Goal: Navigation & Orientation: Find specific page/section

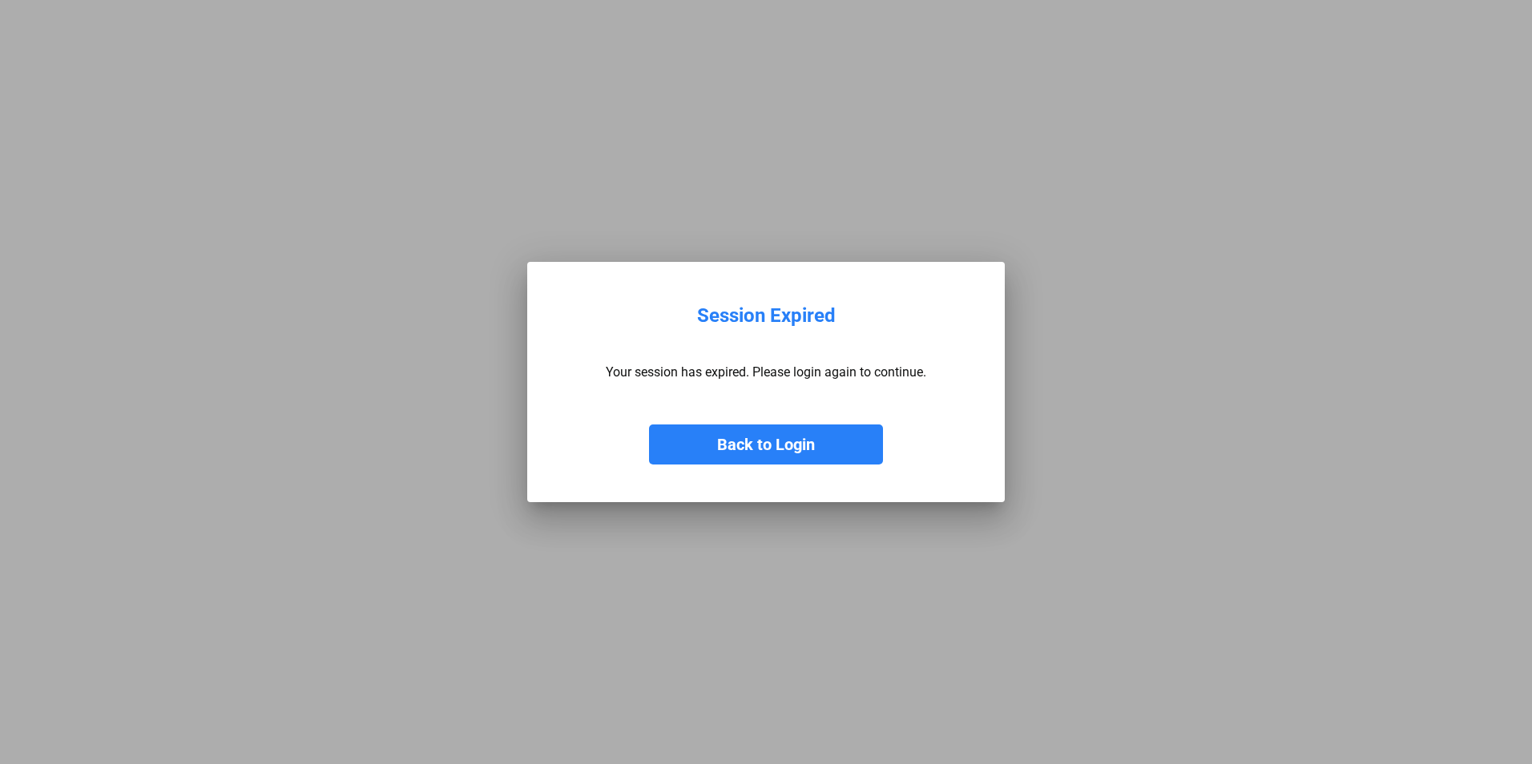
click at [774, 441] on button "Back to Login" at bounding box center [766, 445] width 234 height 40
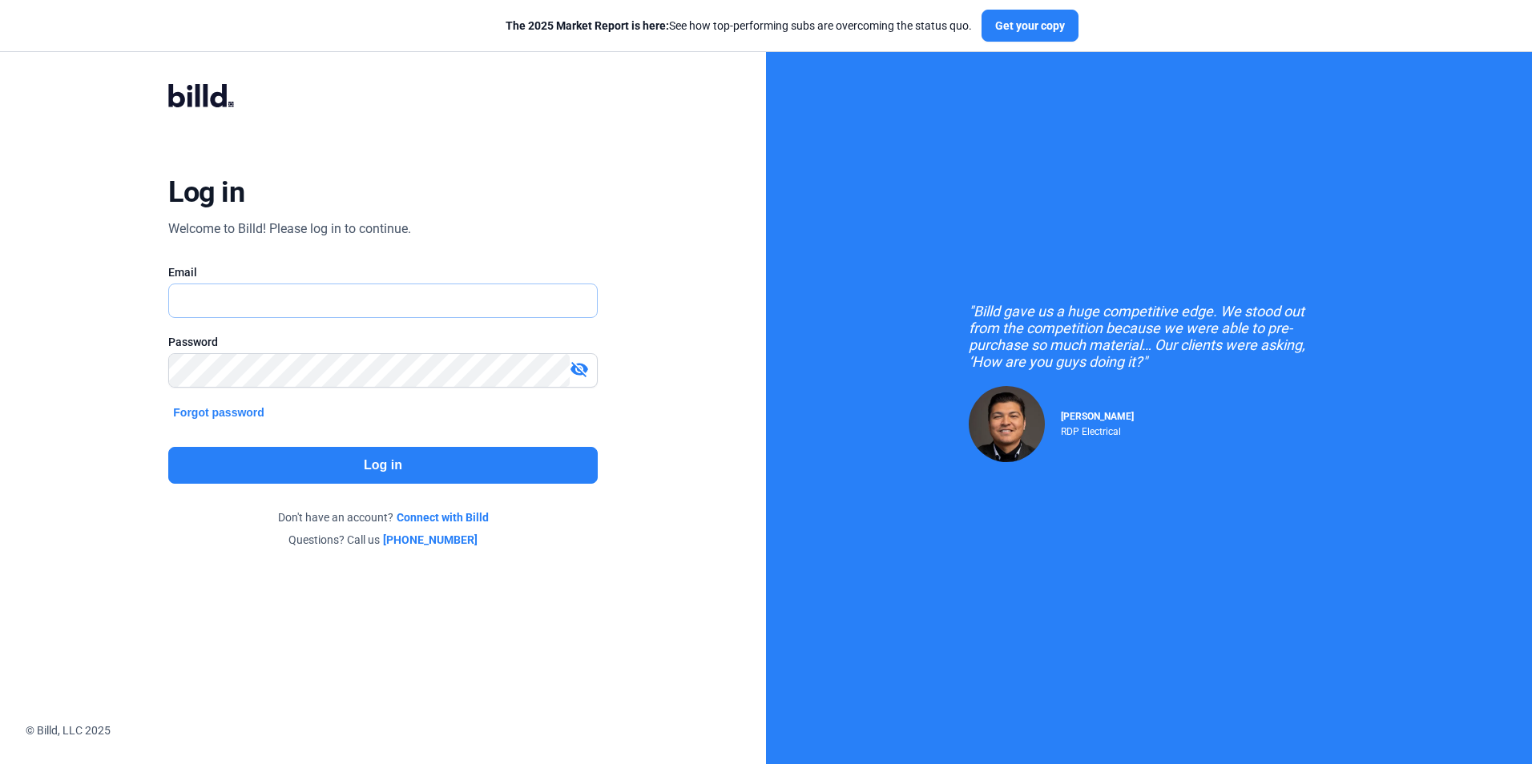
type input "[EMAIL_ADDRESS][DOMAIN_NAME]"
click at [405, 469] on button "Log in" at bounding box center [382, 465] width 429 height 37
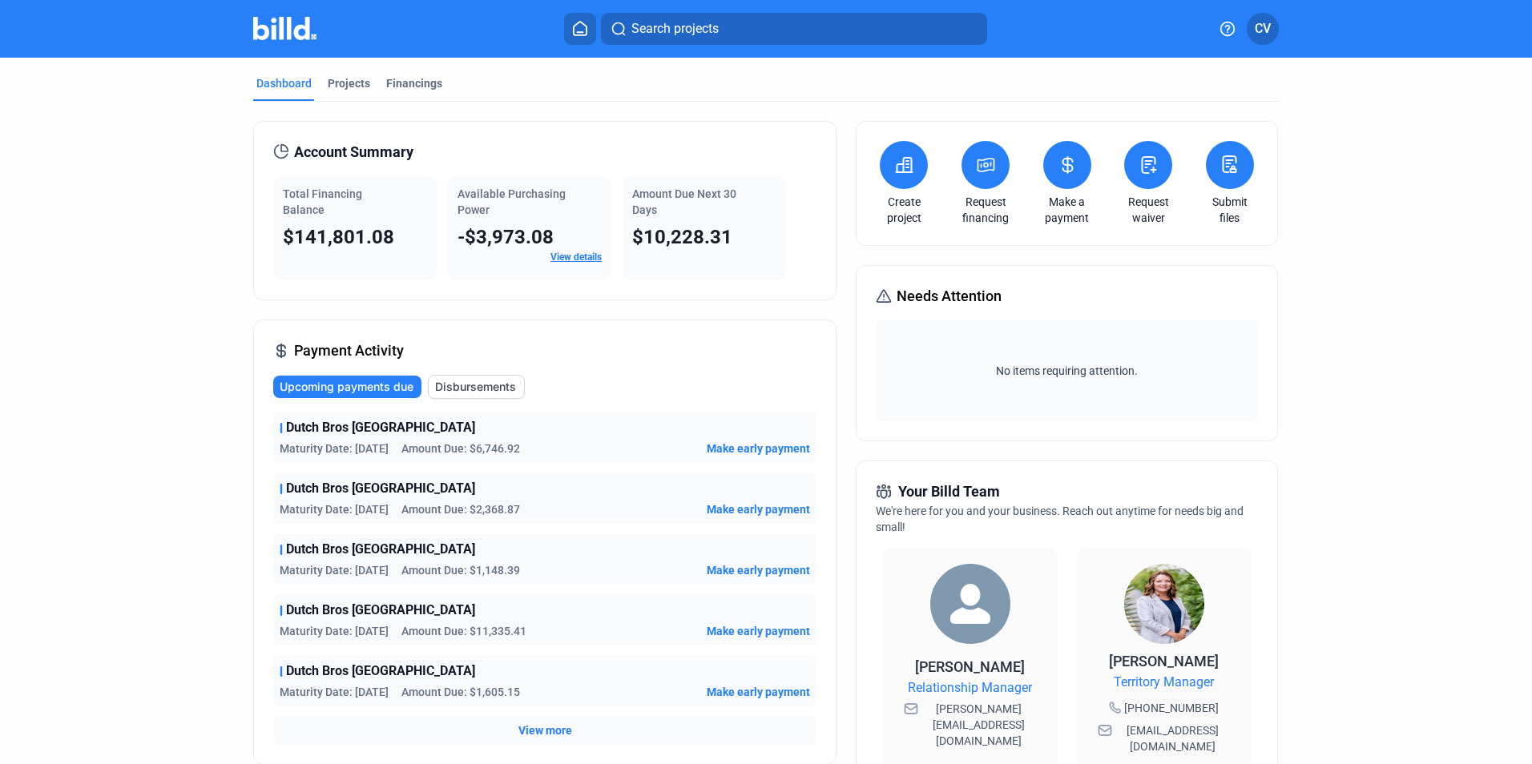
click at [170, 445] on dashboard "Dashboard Projects Financings Account Summary Total Financing Balance $141,801.…" at bounding box center [766, 596] width 1379 height 1076
